Goal: Task Accomplishment & Management: Manage account settings

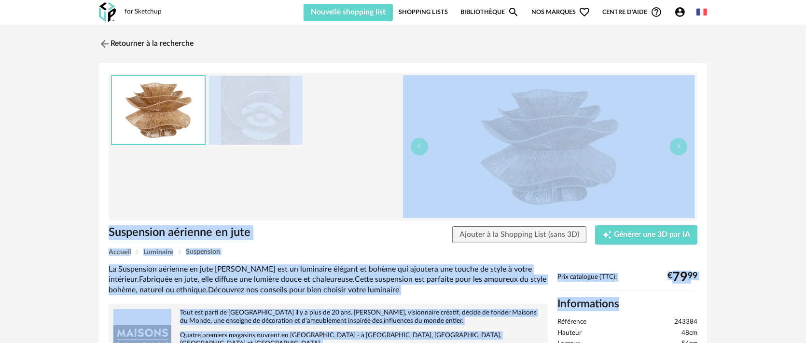
drag, startPoint x: 409, startPoint y: 289, endPoint x: 697, endPoint y: 270, distance: 288.6
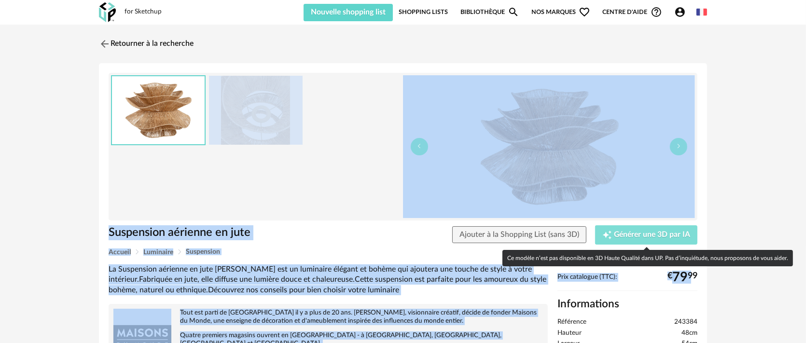
click at [645, 235] on span "Générer une 3D par IA" at bounding box center [652, 235] width 76 height 8
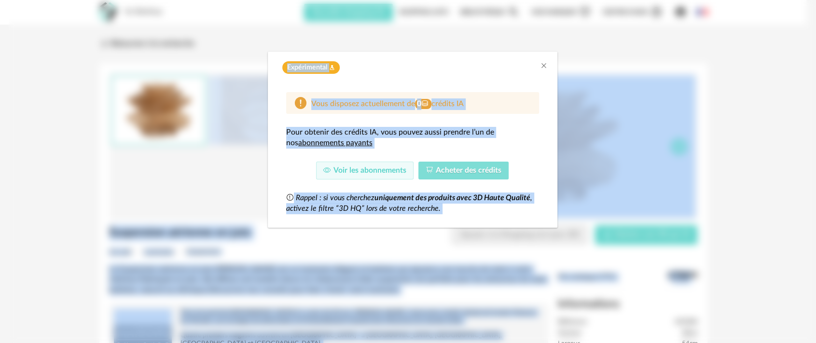
click at [460, 173] on span "Acheter des crédits" at bounding box center [469, 170] width 66 height 8
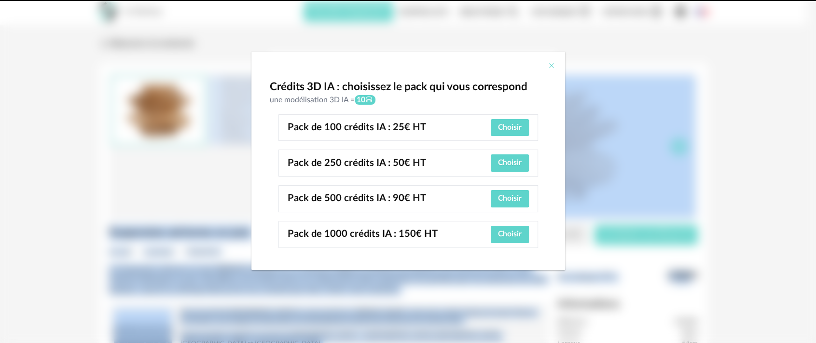
click at [550, 65] on icon "Close" at bounding box center [552, 66] width 8 height 8
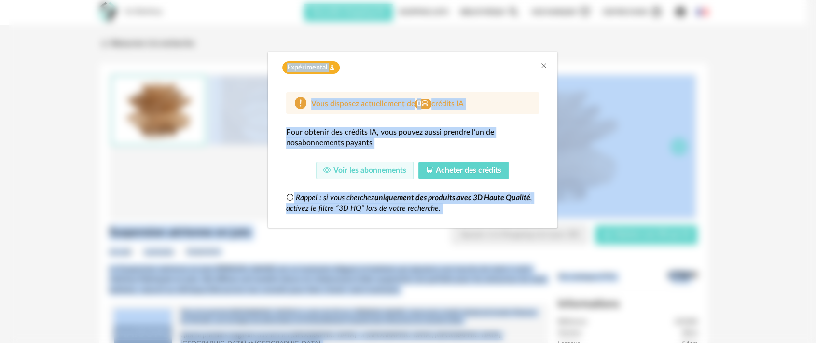
click at [694, 78] on div "Expérimental Flask icon Vous disposez actuellement de 0 crédits IA Pour obtenir…" at bounding box center [412, 171] width 807 height 343
click at [544, 64] on icon "Close" at bounding box center [544, 66] width 8 height 8
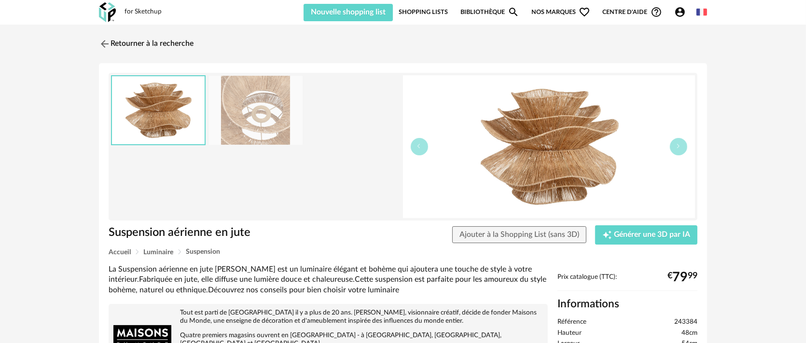
click at [680, 14] on icon "Account Circle icon" at bounding box center [680, 12] width 12 height 12
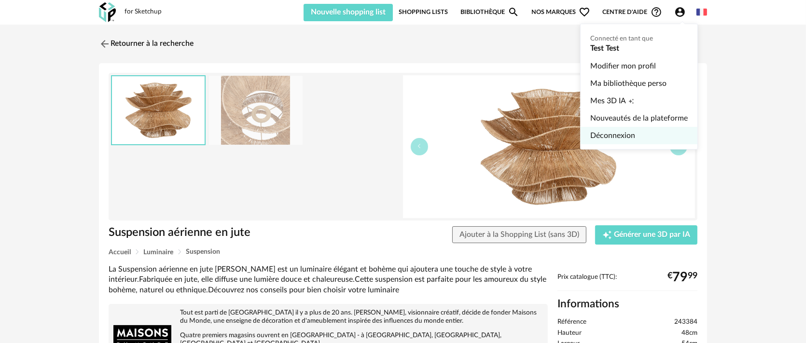
click at [617, 133] on link "Déconnexion" at bounding box center [638, 135] width 97 height 17
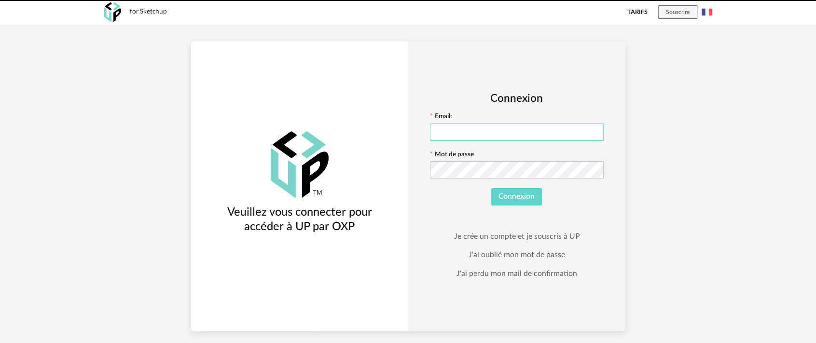
type input "**********"
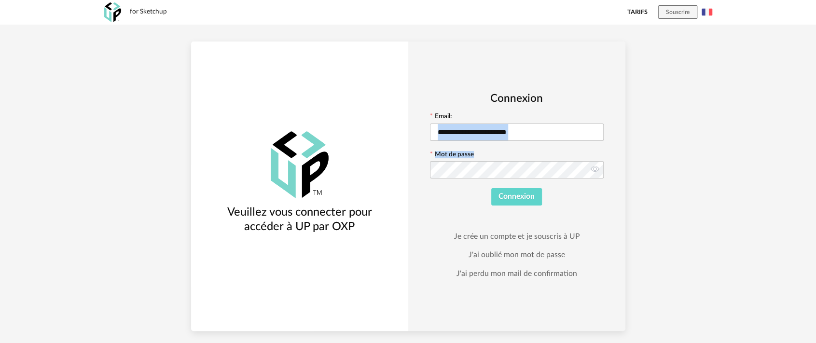
drag, startPoint x: 536, startPoint y: 210, endPoint x: 528, endPoint y: 212, distance: 7.5
click at [528, 212] on div "**********" at bounding box center [516, 185] width 217 height 289
click at [523, 199] on span "Connexion" at bounding box center [516, 197] width 36 height 8
